Goal: Information Seeking & Learning: Learn about a topic

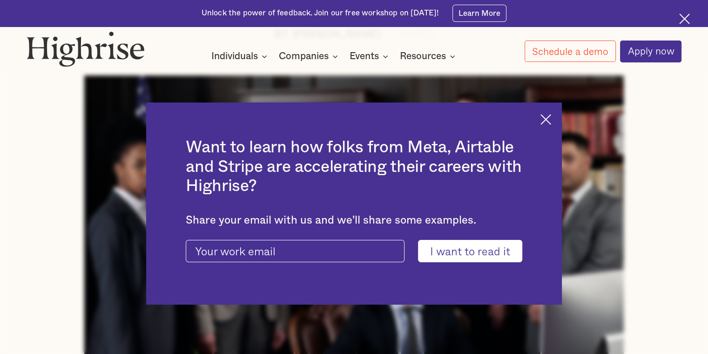
scroll to position [326, 0]
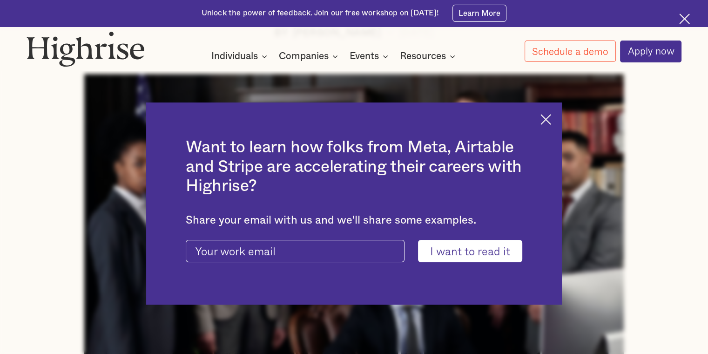
click at [225, 120] on img at bounding box center [546, 119] width 11 height 11
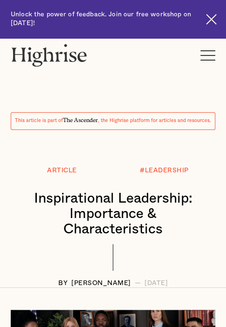
scroll to position [0, 0]
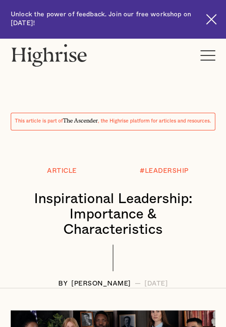
click at [153, 79] on div "This article is part of The Ascender , the Highrise platform for articles and r…" at bounding box center [113, 163] width 226 height 250
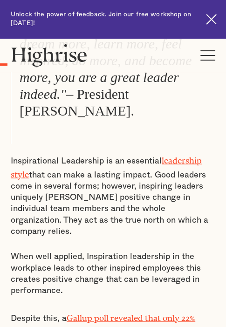
scroll to position [559, 0]
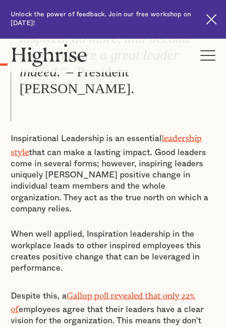
click at [184, 133] on link "leadership style" at bounding box center [106, 142] width 191 height 19
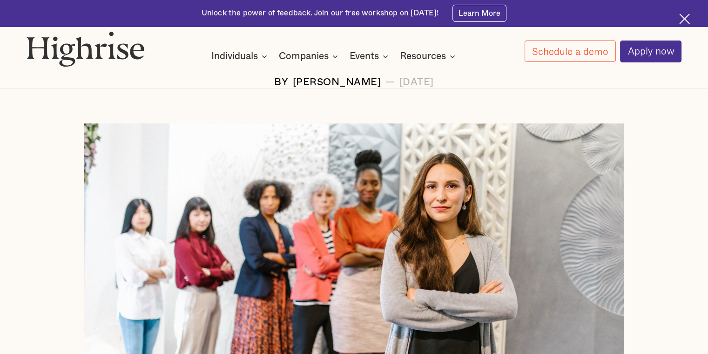
scroll to position [233, 0]
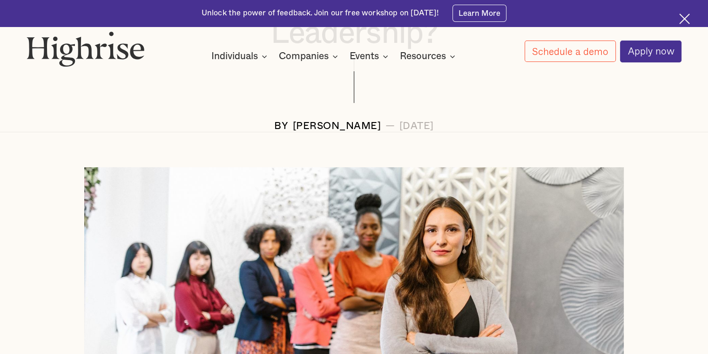
click at [225, 19] on img at bounding box center [685, 19] width 11 height 11
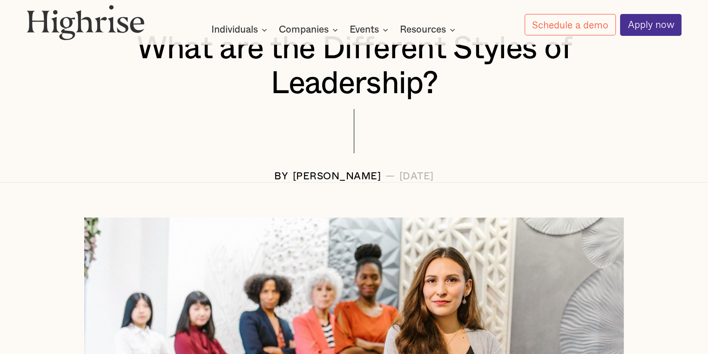
scroll to position [20, 0]
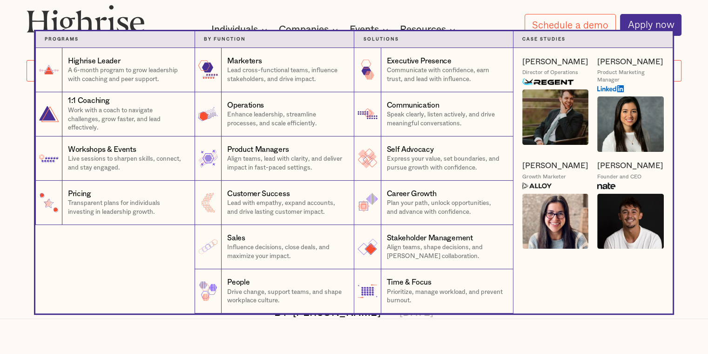
click at [225, 88] on nav "Programs 1 Highrise Leader A 6-month program to grow leadership with coaching a…" at bounding box center [354, 172] width 708 height 282
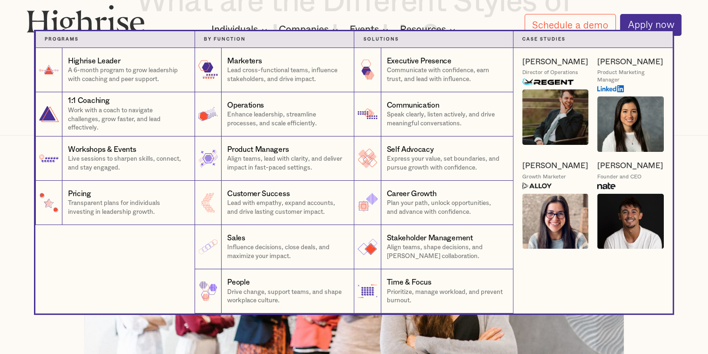
scroll to position [279, 0]
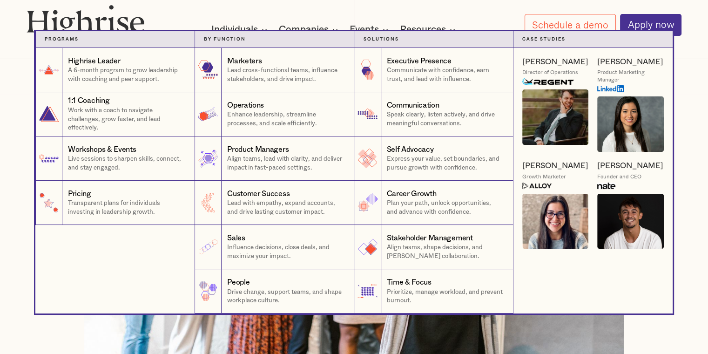
click at [225, 41] on div "Case Studies" at bounding box center [594, 38] width 142 height 7
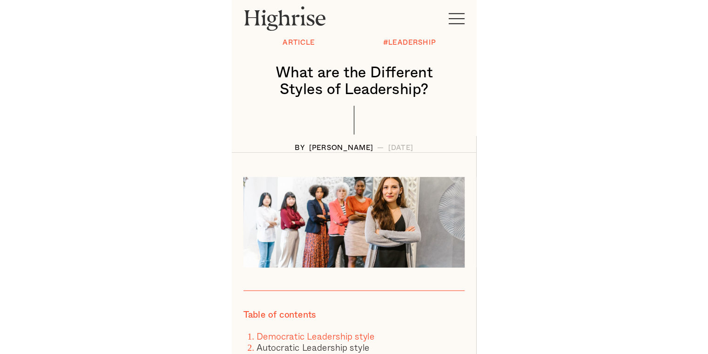
scroll to position [47, 0]
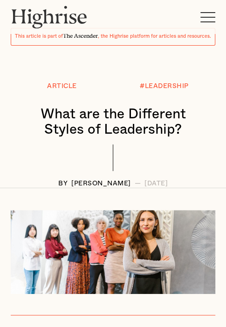
click at [165, 165] on div at bounding box center [113, 162] width 204 height 36
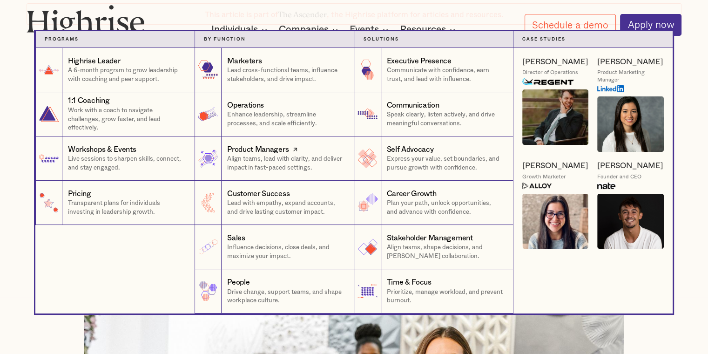
scroll to position [93, 0]
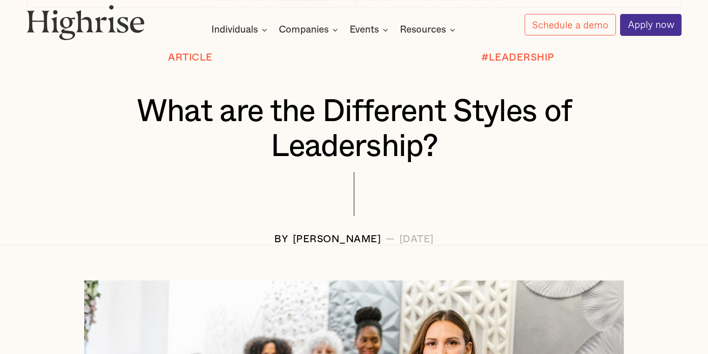
click at [225, 70] on div "Article" at bounding box center [190, 73] width 327 height 42
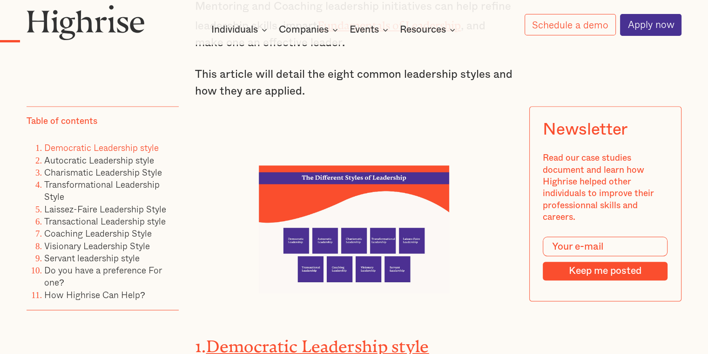
scroll to position [978, 0]
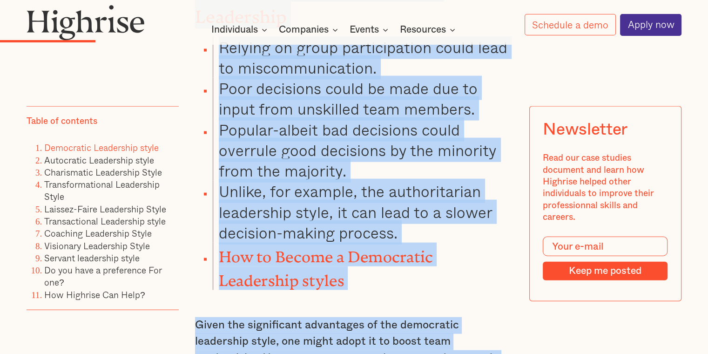
scroll to position [2189, 0]
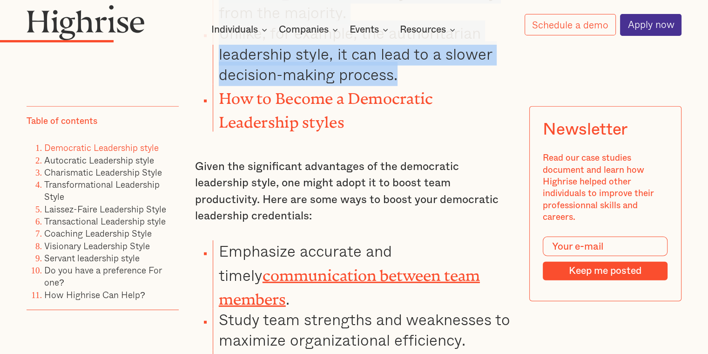
drag, startPoint x: 189, startPoint y: 67, endPoint x: 414, endPoint y: 82, distance: 225.5
drag, startPoint x: 414, startPoint y: 82, endPoint x: 385, endPoint y: 67, distance: 32.1
copy div "1. Democratic Leadership style Democratic leadership is based on group involvem…"
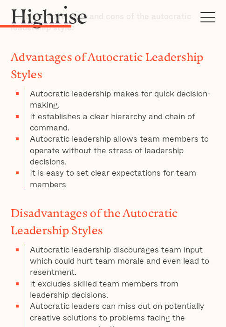
click at [116, 149] on div "1. Democratic Leadership style Democratic leadership is based on group involvem…" at bounding box center [113, 301] width 204 height 3289
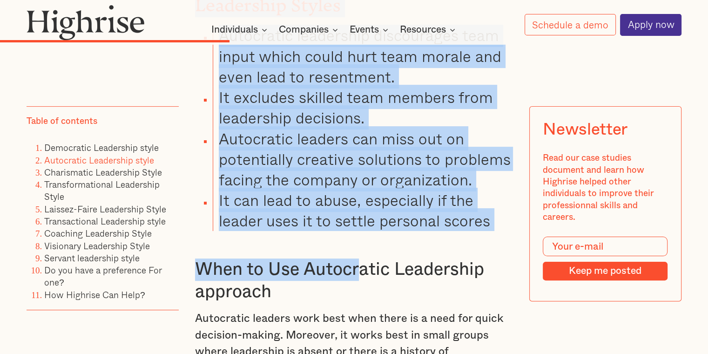
scroll to position [3726, 0]
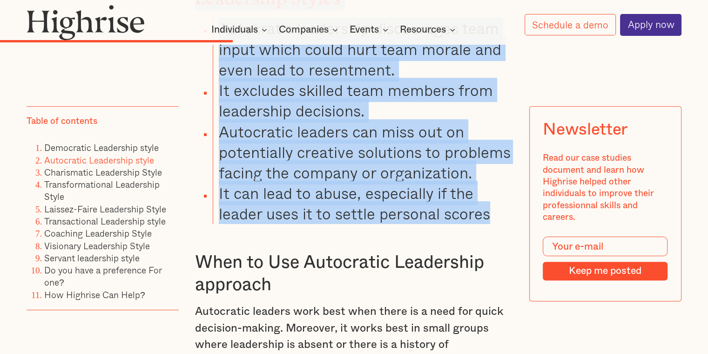
drag, startPoint x: 192, startPoint y: 154, endPoint x: 497, endPoint y: 175, distance: 306.3
drag, startPoint x: 497, startPoint y: 175, endPoint x: 450, endPoint y: 170, distance: 47.7
copy div "2. Autocratic Leadership style Unlike other leadership styles, Autocratic leade…"
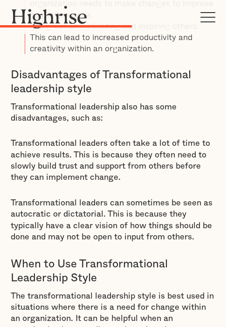
click at [67, 257] on h3 "When to Use Transformational Leadership Style" at bounding box center [113, 271] width 204 height 28
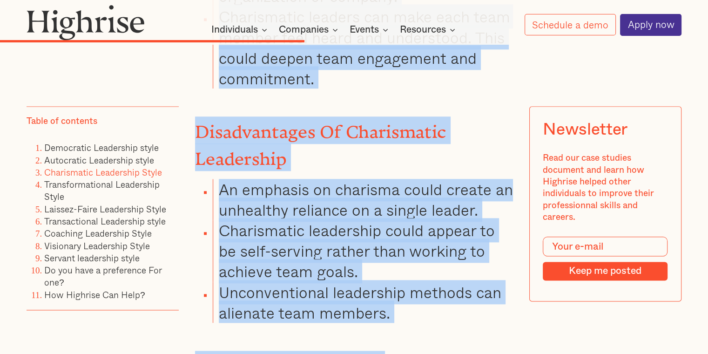
scroll to position [4658, 0]
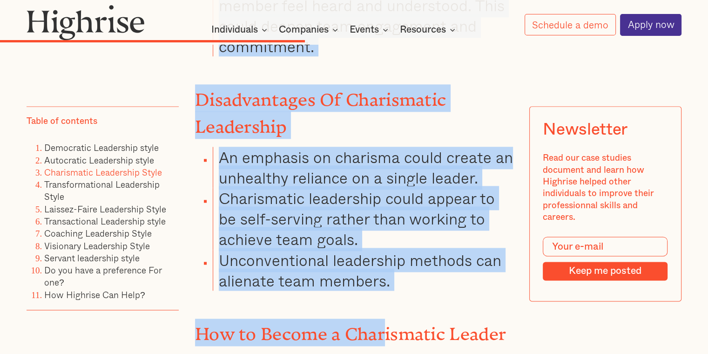
drag, startPoint x: 196, startPoint y: 103, endPoint x: 429, endPoint y: 214, distance: 257.9
drag, startPoint x: 429, startPoint y: 214, endPoint x: 363, endPoint y: 167, distance: 80.4
copy div "3. Charismatic Leadership Style A charismatic leader uses communication skills …"
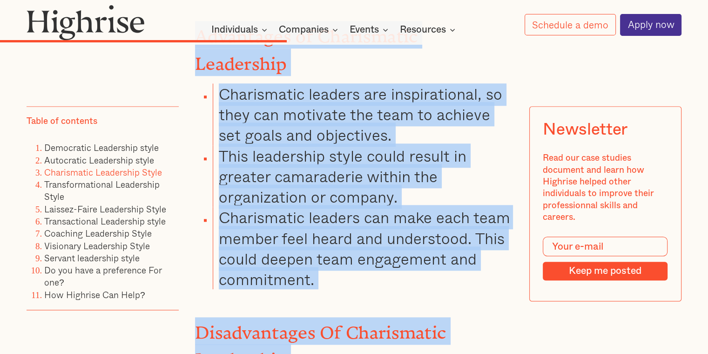
scroll to position [4379, 0]
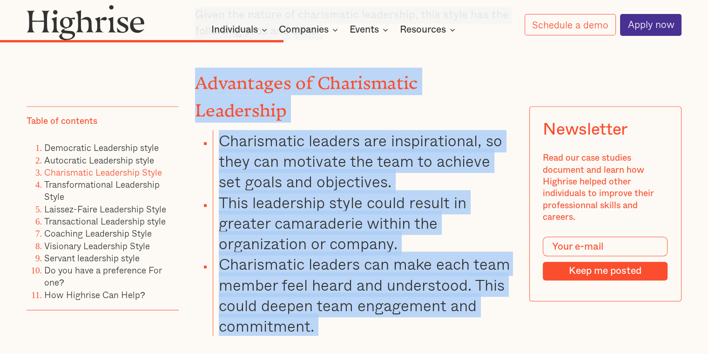
copy div "3. Charismatic Leadership Style A charismatic leader uses communication skills …"
click at [97, 238] on link "Coaching Leadership Style" at bounding box center [98, 233] width 108 height 14
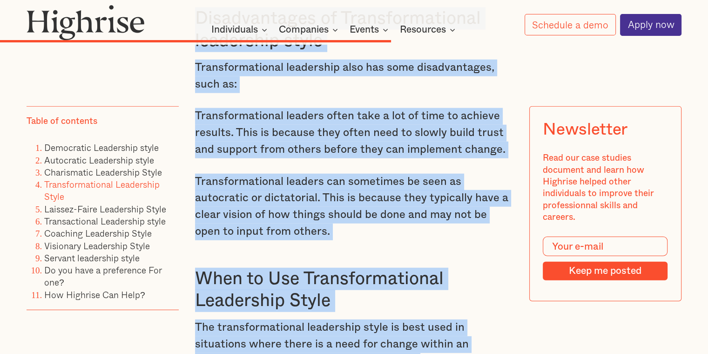
scroll to position [5952, 0]
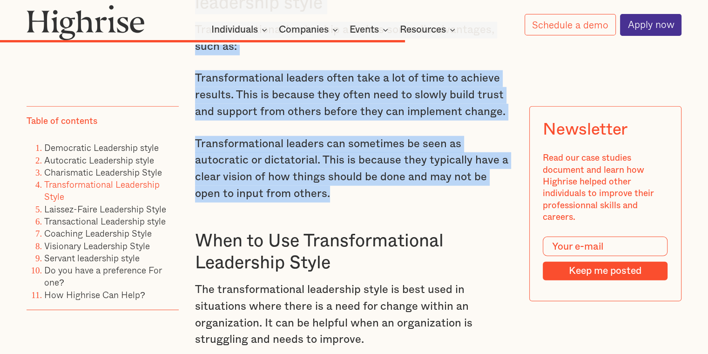
drag, startPoint x: 196, startPoint y: 137, endPoint x: 409, endPoint y: 143, distance: 212.5
copy div "4. Transformational Leadership Style The Transformational Leadership Style is a…"
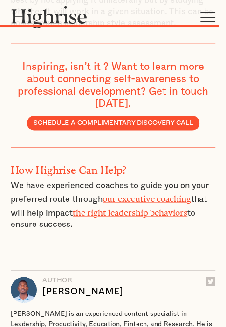
click at [47, 244] on p "‍" at bounding box center [113, 249] width 204 height 11
click at [122, 167] on div "How Highrise Can Help? We have experienced coaches to guide you on your preferr…" at bounding box center [113, 209] width 204 height 122
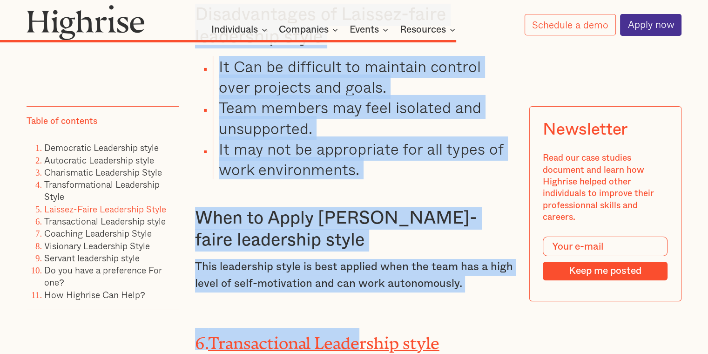
scroll to position [6791, 0]
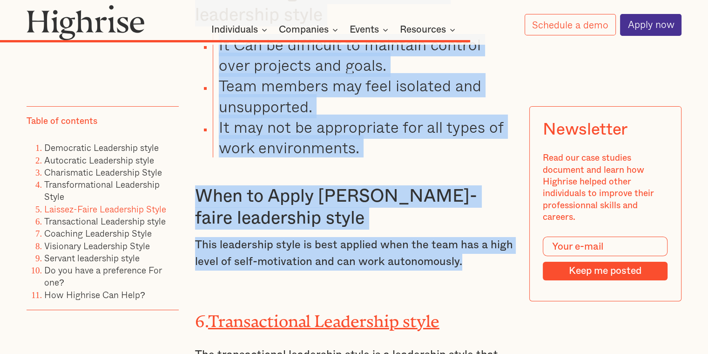
drag, startPoint x: 196, startPoint y: 205, endPoint x: 471, endPoint y: 220, distance: 275.7
drag, startPoint x: 471, startPoint y: 220, endPoint x: 408, endPoint y: 203, distance: 65.1
copy div "5. Laissez-Faire Leadership Style Laissez-Faire leadership, also known as deleg…"
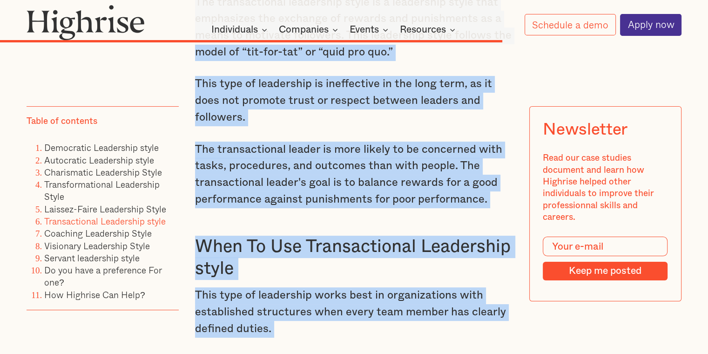
scroll to position [7257, 0]
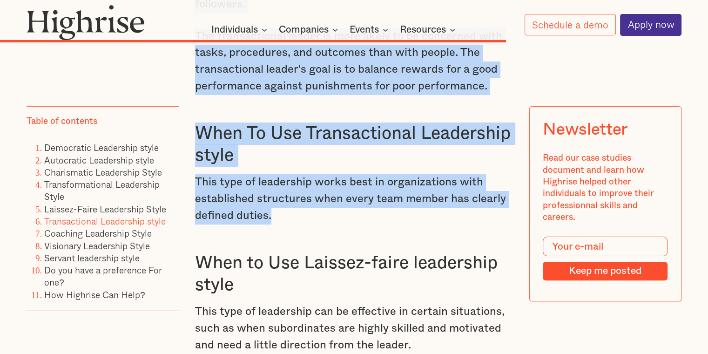
drag, startPoint x: 197, startPoint y: 170, endPoint x: 334, endPoint y: 171, distance: 136.5
copy div "6. Transactional Leadership style The transactional leadership style is a leade…"
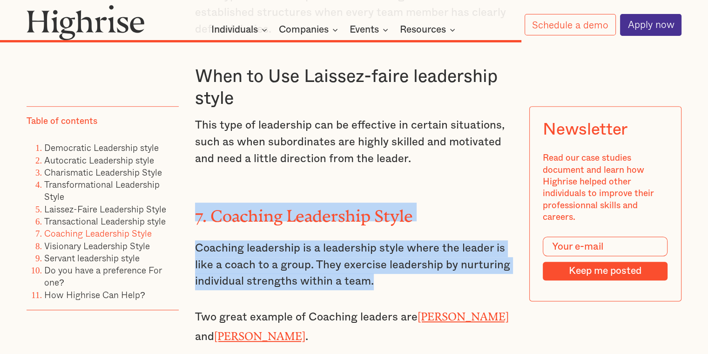
scroll to position [7490, 0]
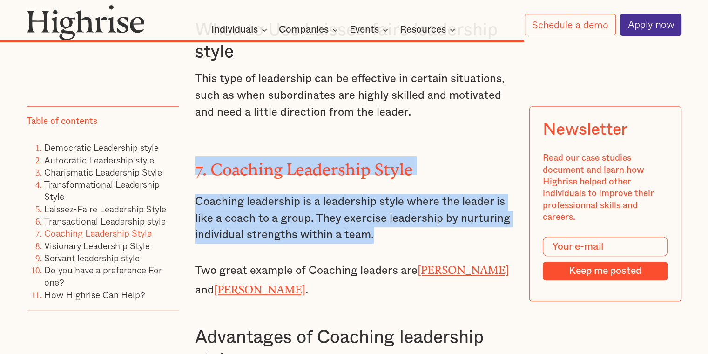
drag, startPoint x: 196, startPoint y: 171, endPoint x: 417, endPoint y: 192, distance: 222.2
click at [225, 192] on div "5. Laissez-Faire Leadership Style Laissez-Faire leadership, also known as deleg…" at bounding box center [354, 238] width 318 height 2649
copy div "7. Coaching Leadership Style Coaching leadership is a leadership style where th…"
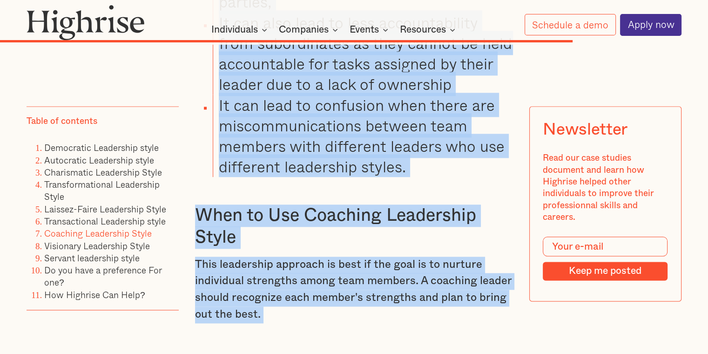
scroll to position [8192, 0]
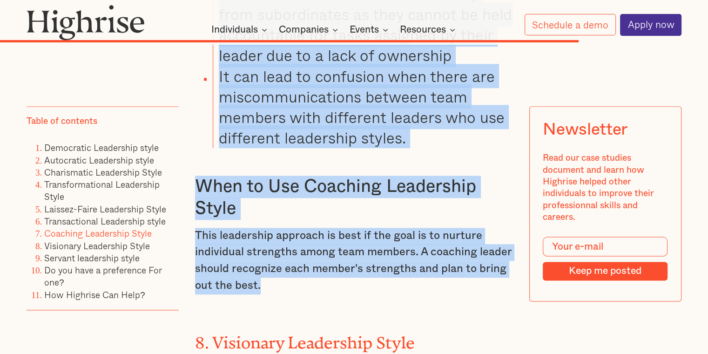
drag, startPoint x: 195, startPoint y: 58, endPoint x: 356, endPoint y: 232, distance: 237.4
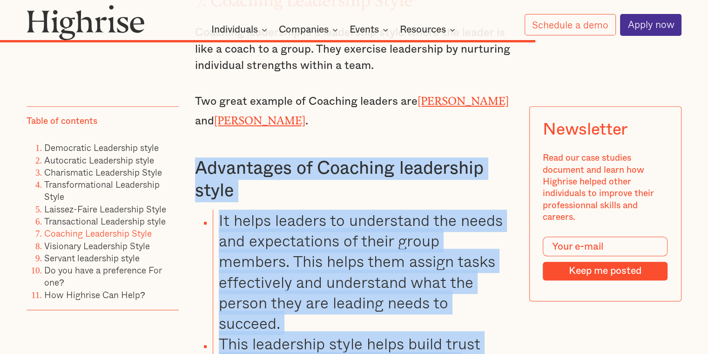
scroll to position [7633, 0]
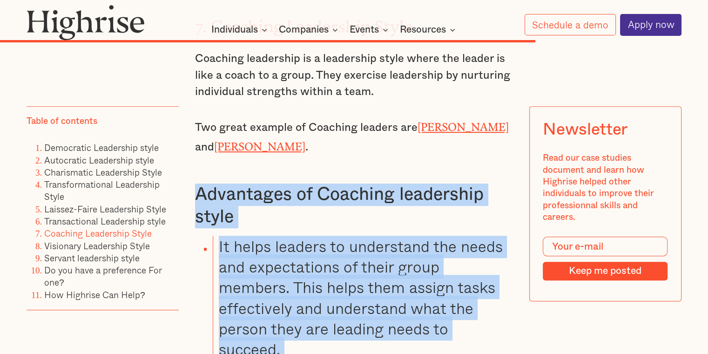
copy div "Advantages of Coaching leadership style It helps leaders to understand the need…"
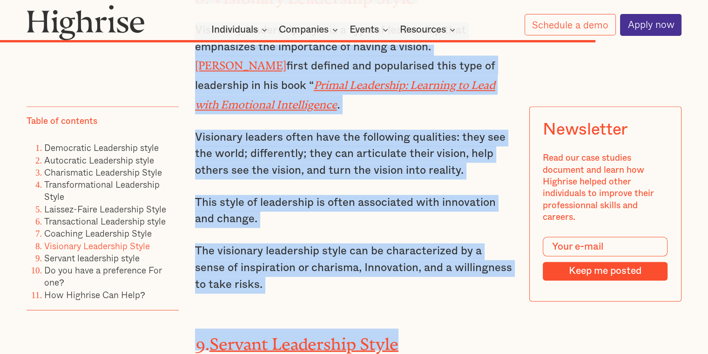
scroll to position [8564, 0]
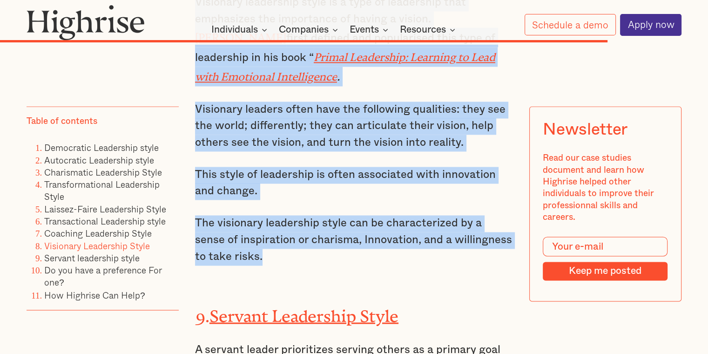
drag, startPoint x: 196, startPoint y: 90, endPoint x: 340, endPoint y: 193, distance: 177.6
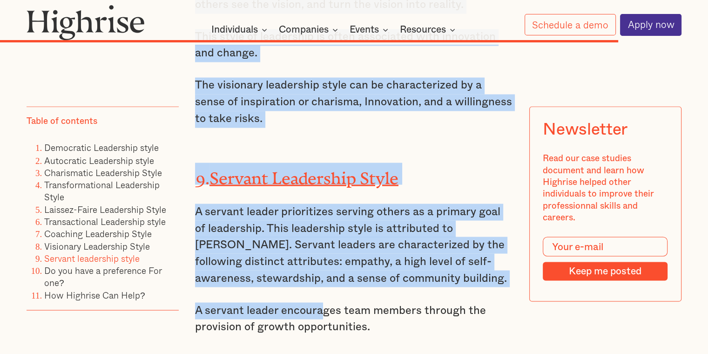
scroll to position [8704, 0]
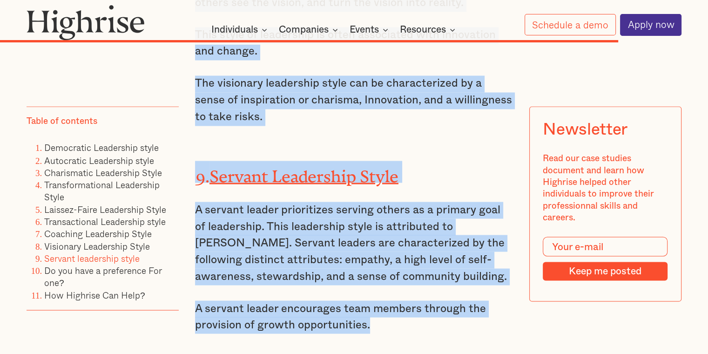
drag, startPoint x: 191, startPoint y: 90, endPoint x: 423, endPoint y: 272, distance: 294.3
drag, startPoint x: 423, startPoint y: 272, endPoint x: 346, endPoint y: 209, distance: 100.0
click at [67, 151] on link "Democratic Leadership style" at bounding box center [101, 148] width 115 height 14
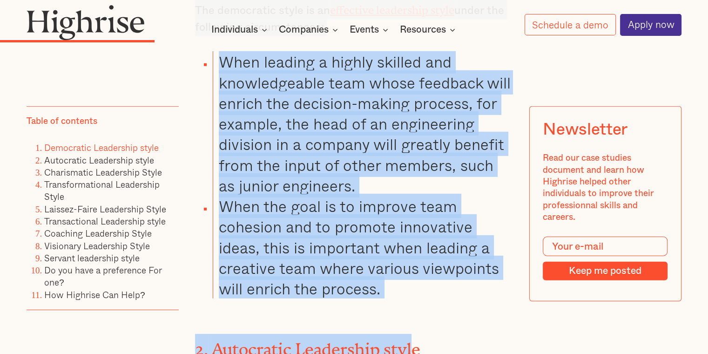
scroll to position [2728, 0]
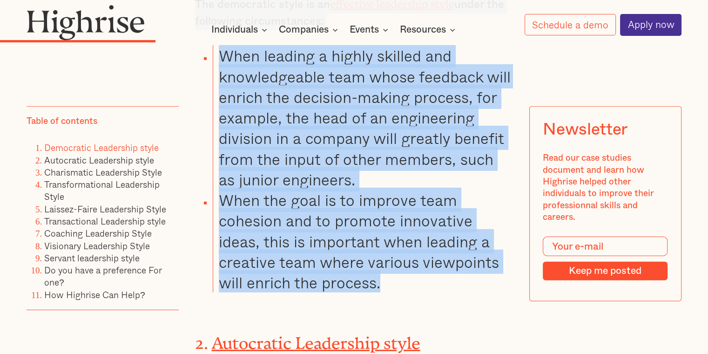
drag, startPoint x: 186, startPoint y: 68, endPoint x: 408, endPoint y: 258, distance: 291.4
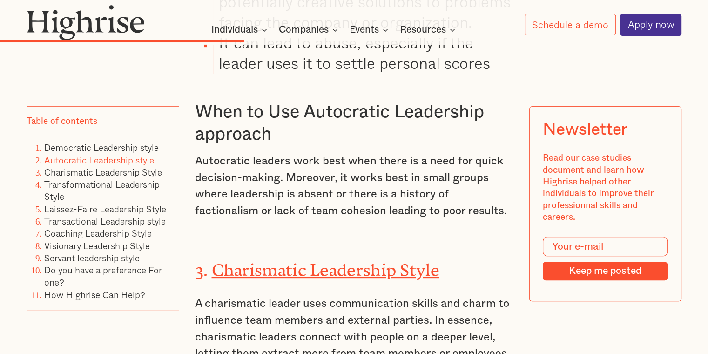
scroll to position [3893, 0]
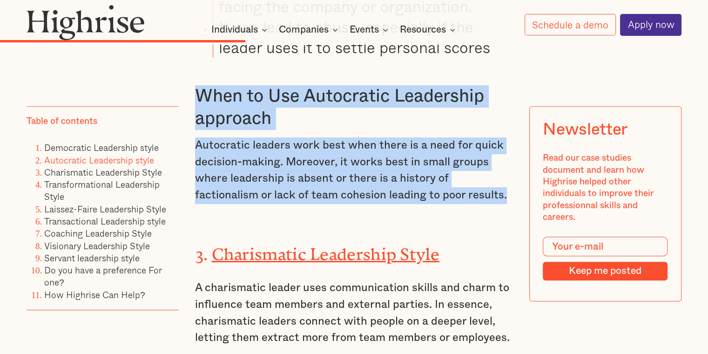
drag, startPoint x: 192, startPoint y: 61, endPoint x: 468, endPoint y: 164, distance: 294.1
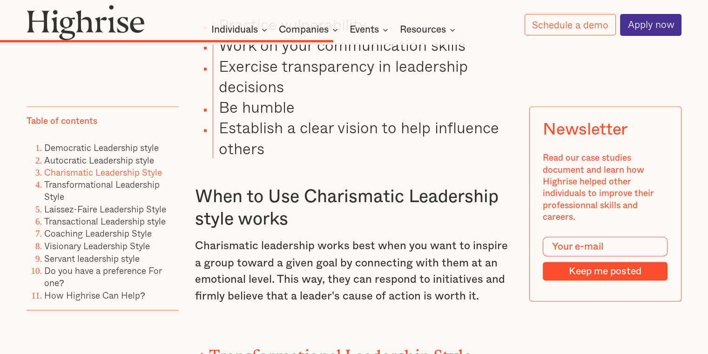
scroll to position [5057, 0]
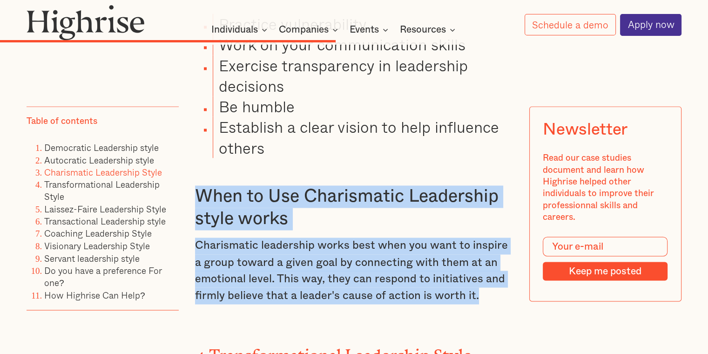
drag, startPoint x: 192, startPoint y: 128, endPoint x: 494, endPoint y: 231, distance: 318.9
click at [225, 231] on div "Leadership, at its core, is all about providing direction to a group. This can …" at bounding box center [354, 234] width 655 height 9156
drag, startPoint x: 494, startPoint y: 231, endPoint x: 390, endPoint y: 197, distance: 109.0
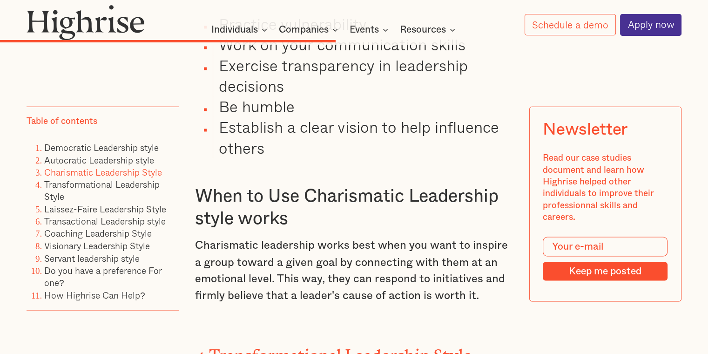
click at [54, 78] on div "Leadership, at its core, is all about providing direction to a group. This can …" at bounding box center [354, 234] width 655 height 9156
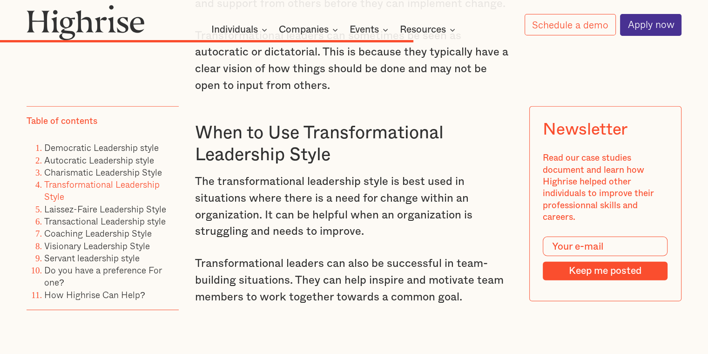
scroll to position [6082, 0]
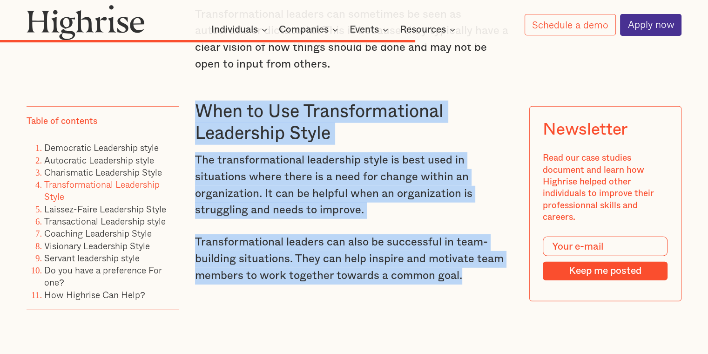
drag, startPoint x: 190, startPoint y: 48, endPoint x: 474, endPoint y: 215, distance: 329.5
